Goal: Check status: Check status

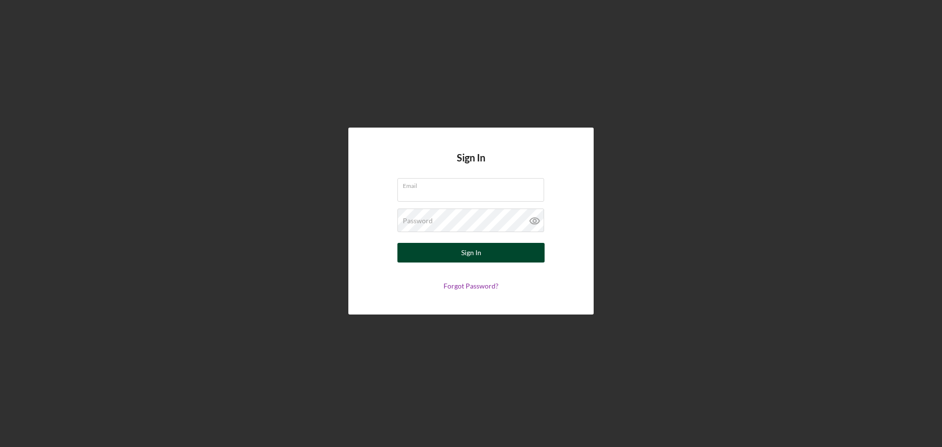
type input "[EMAIL_ADDRESS][DOMAIN_NAME]"
click at [473, 254] on div "Sign In" at bounding box center [471, 253] width 20 height 20
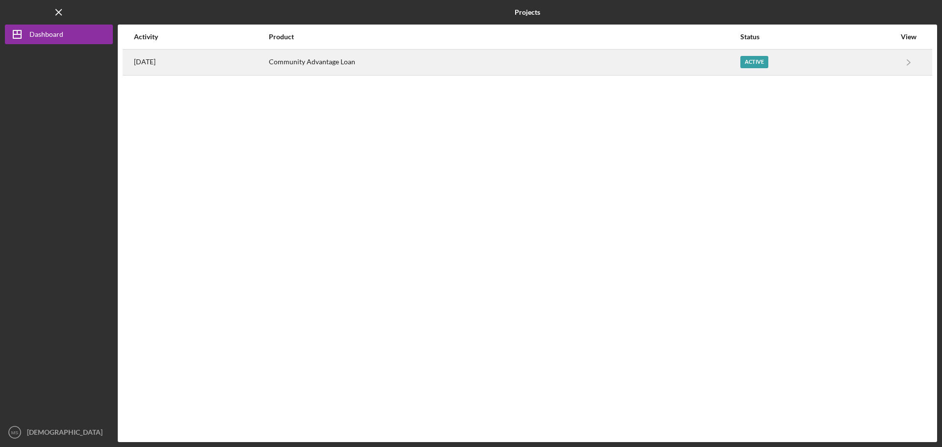
click at [765, 65] on div "Active" at bounding box center [754, 62] width 28 height 12
